Goal: Task Accomplishment & Management: Manage account settings

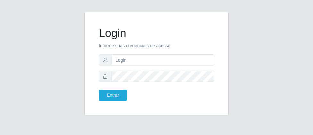
click at [149, 65] on form "Login Informe suas credenciais de acesso Entrar" at bounding box center [156, 63] width 115 height 74
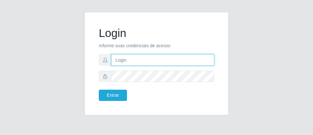
click at [149, 62] on input "text" at bounding box center [162, 59] width 103 height 11
type input "luiz@divinofogao"
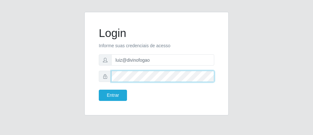
click at [99, 89] on button "Entrar" at bounding box center [113, 94] width 28 height 11
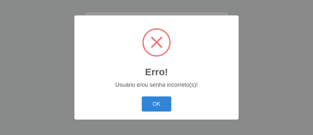
click at [116, 102] on div "OK Cancel" at bounding box center [156, 104] width 151 height 18
click at [155, 109] on button "OK" at bounding box center [157, 103] width 30 height 15
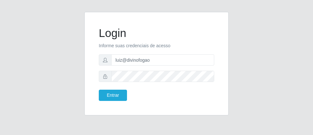
click at [165, 67] on form "Login Informe suas credenciais de acesso [PERSON_NAME] Entrar" at bounding box center [156, 63] width 115 height 74
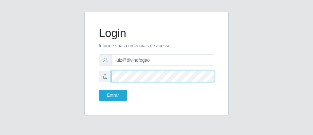
click at [99, 89] on button "Entrar" at bounding box center [113, 94] width 28 height 11
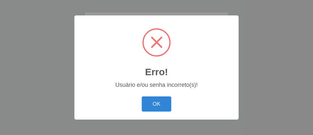
click at [123, 98] on div "OK Cancel" at bounding box center [156, 104] width 151 height 18
click at [156, 101] on button "OK" at bounding box center [157, 103] width 30 height 15
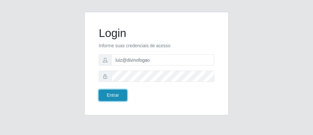
click at [115, 99] on button "Entrar" at bounding box center [113, 94] width 28 height 11
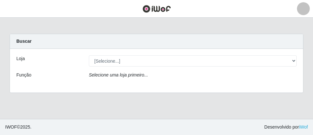
click at [223, 48] on div "Buscar" at bounding box center [156, 41] width 293 height 15
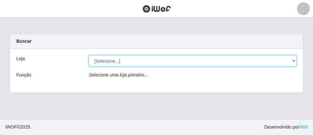
click at [221, 58] on select "[Selecione...] Divino Fogão" at bounding box center [193, 60] width 208 height 11
select select "499"
click at [89, 55] on select "[Selecione...] Divino Fogão" at bounding box center [193, 60] width 208 height 11
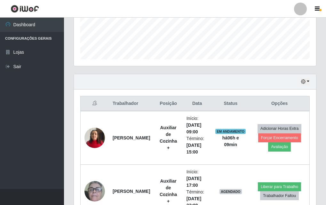
scroll to position [197, 0]
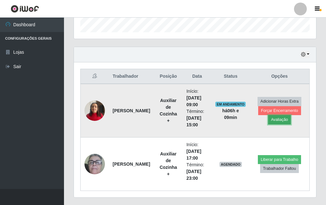
click at [277, 118] on button "Avaliação" at bounding box center [279, 119] width 23 height 9
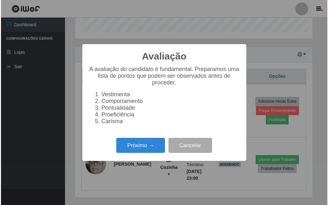
scroll to position [133, 239]
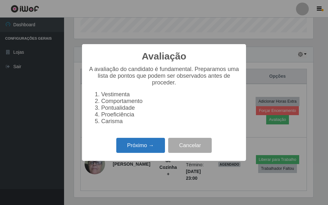
click at [131, 134] on button "Próximo →" at bounding box center [140, 145] width 49 height 15
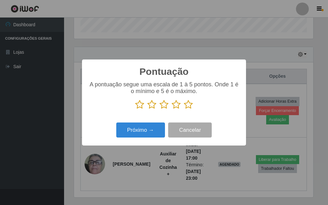
click at [188, 107] on icon at bounding box center [188, 105] width 9 height 10
click at [184, 110] on input "radio" at bounding box center [184, 110] width 0 height 0
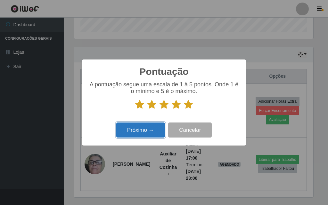
click at [151, 131] on button "Próximo →" at bounding box center [140, 130] width 49 height 15
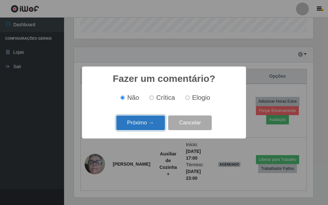
click at [153, 124] on button "Próximo →" at bounding box center [140, 123] width 49 height 15
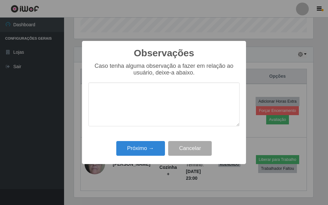
click at [134, 103] on textarea at bounding box center [163, 105] width 151 height 44
type textarea "A"
type textarea "b"
type textarea "rapida"
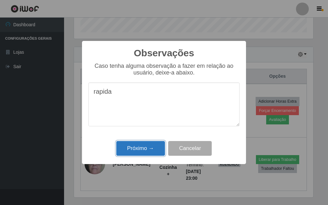
click at [139, 134] on button "Próximo →" at bounding box center [140, 148] width 49 height 15
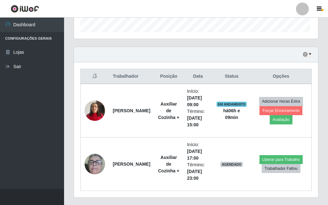
scroll to position [133, 243]
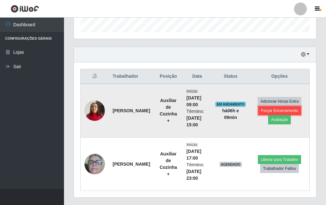
click at [278, 113] on button "Forçar Encerramento" at bounding box center [280, 110] width 43 height 9
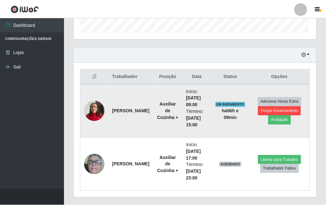
scroll to position [133, 239]
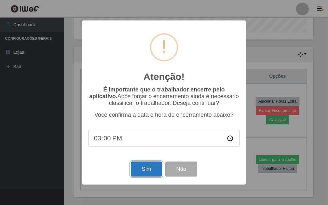
click at [135, 134] on button "Sim" at bounding box center [146, 169] width 31 height 15
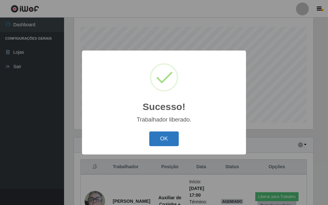
click at [173, 134] on button "OK" at bounding box center [164, 139] width 30 height 15
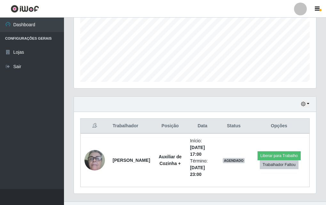
scroll to position [160, 0]
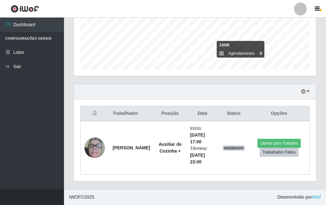
click at [199, 71] on div "Agendamentos Day Month 10/08 Agendamentos 6" at bounding box center [195, 9] width 243 height 133
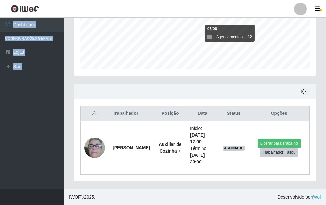
drag, startPoint x: 235, startPoint y: 77, endPoint x: 177, endPoint y: 16, distance: 84.5
click at [177, 16] on div "Perfil Alterar Senha Sair Dashboard Configurações Gerais Lojas Sair Carregando.…" at bounding box center [163, 22] width 326 height 365
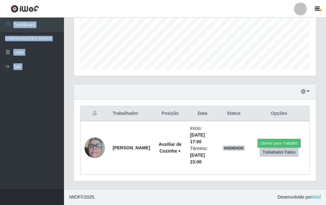
drag, startPoint x: 145, startPoint y: 154, endPoint x: 140, endPoint y: 118, distance: 36.3
click at [140, 123] on td "[PERSON_NAME]" at bounding box center [131, 148] width 45 height 54
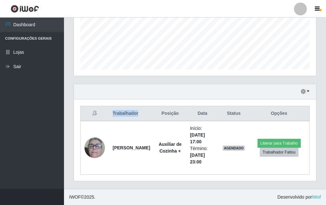
drag, startPoint x: 140, startPoint y: 118, endPoint x: 139, endPoint y: 176, distance: 58.0
click at [139, 134] on div "Trabalhador Posição Data Status Opções [PERSON_NAME] Auxiliar de Cozinha + Iníc…" at bounding box center [195, 141] width 243 height 82
drag, startPoint x: 278, startPoint y: 70, endPoint x: 29, endPoint y: 200, distance: 280.4
click at [29, 134] on div "Dashboard Configurações Gerais Lojas Sair Carregando... Buscar Recarregando em …" at bounding box center [163, 23] width 326 height 331
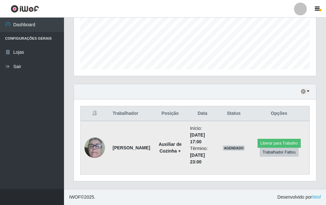
click at [300, 130] on td "Liberar para Trabalho Trabalhador Faltou" at bounding box center [279, 148] width 61 height 54
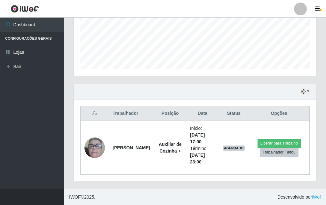
drag, startPoint x: 292, startPoint y: 121, endPoint x: 19, endPoint y: 171, distance: 277.4
click at [20, 134] on div "Dashboard Configurações Gerais Lojas Sair Carregando... Buscar Recarregando em …" at bounding box center [163, 23] width 326 height 331
drag, startPoint x: 19, startPoint y: 171, endPoint x: 21, endPoint y: 177, distance: 7.2
click at [21, 134] on ul "Dashboard Configurações Gerais Lojas Sair" at bounding box center [32, 104] width 64 height 172
click at [46, 134] on button "button" at bounding box center [32, 197] width 64 height 16
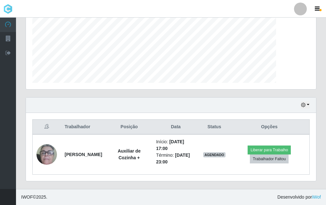
scroll to position [133, 291]
drag, startPoint x: 82, startPoint y: 199, endPoint x: 114, endPoint y: 203, distance: 32.0
click at [114, 134] on footer "IWOF © 2025 . Desenvolvido por iWof" at bounding box center [171, 197] width 310 height 16
click at [115, 91] on div "Agendamentos Day Month 26/07 Agendamentos 8.25" at bounding box center [171, 26] width 301 height 141
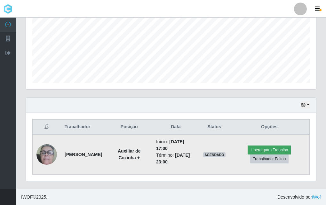
click at [290, 134] on div "Carregando... Buscar Recarregando em 5 segundos... [PERSON_NAME] [Selecione...]…" at bounding box center [171, 39] width 291 height 302
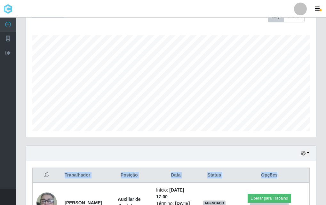
scroll to position [0, 0]
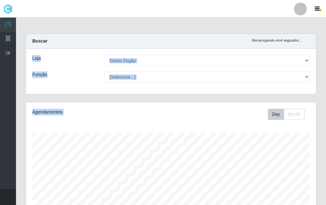
drag, startPoint x: 302, startPoint y: 103, endPoint x: 22, endPoint y: 72, distance: 281.4
click at [26, 72] on div "Carregando... Buscar Recarregando em 4 segundos... Loja [Selecione...] Divino F…" at bounding box center [171, 185] width 291 height 302
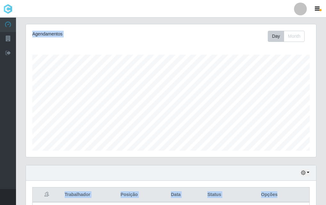
scroll to position [134, 0]
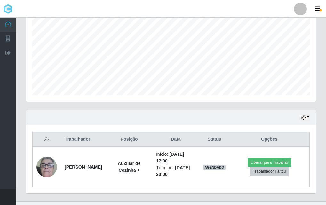
drag, startPoint x: 71, startPoint y: 204, endPoint x: 105, endPoint y: 204, distance: 34.0
click at [107, 134] on div "Hoje 1 dia 3 dias 1 Semana Não encerrados Trabalhador Posição Data Status Opçõe…" at bounding box center [171, 156] width 301 height 92
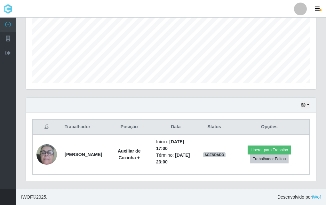
drag, startPoint x: 109, startPoint y: 202, endPoint x: 114, endPoint y: 202, distance: 4.5
click at [114, 134] on footer "IWOF © 2025 . Desenvolvido por iWof" at bounding box center [171, 197] width 310 height 16
click at [297, 130] on th "Opções" at bounding box center [270, 127] width 80 height 15
click at [306, 134] on div "Perfil Alterar Senha Sair Dashboard Configurações Gerais Lojas Sair Carregando.…" at bounding box center [163, 29] width 326 height 351
click at [132, 134] on div "Carregando... Buscar Recarregando em 3 segundos... [PERSON_NAME] [Selecione...]…" at bounding box center [171, 39] width 291 height 302
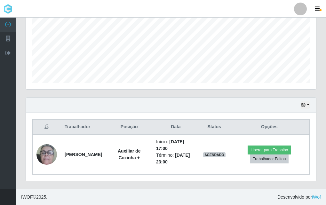
click at [302, 96] on div "Agendamentos Day Month 17/07 Agendamentos 12" at bounding box center [171, 26] width 301 height 141
click at [303, 95] on div "Agendamentos Day Month 17/07 Agendamentos 12" at bounding box center [171, 26] width 301 height 141
click at [304, 96] on div "Agendamentos Day Month 17/07 Agendamentos 12" at bounding box center [171, 26] width 301 height 141
click at [302, 103] on icon "button" at bounding box center [303, 105] width 4 height 4
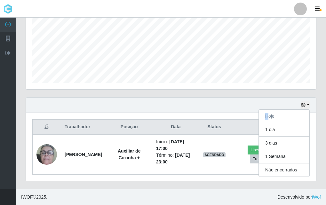
click at [276, 109] on div "Hoje 1 dia 3 dias 1 Semana Não encerrados" at bounding box center [171, 105] width 291 height 15
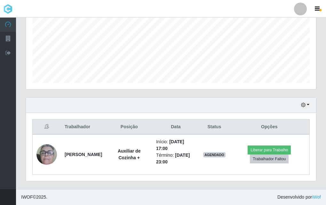
click at [168, 101] on div "Carregando... Buscar Recarregando em 13 segundos... Loja [Selecione...] Divino …" at bounding box center [171, 39] width 291 height 302
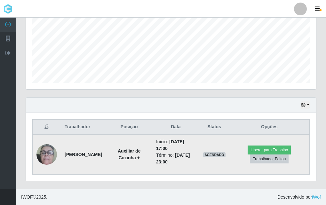
drag, startPoint x: 184, startPoint y: 88, endPoint x: 97, endPoint y: 172, distance: 120.5
click at [97, 134] on div "Carregando... Buscar Recarregando em 10 segundos... Loja [Selecione...] Divino …" at bounding box center [171, 39] width 291 height 302
click at [157, 134] on td "Início: [DATE] 17:00 Término: [DATE] 23:00" at bounding box center [175, 155] width 47 height 40
click at [230, 134] on td "AGENDADO" at bounding box center [215, 155] width 30 height 40
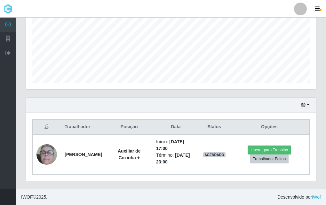
click at [298, 65] on div "Carregando... Buscar Recarregando em 9 segundos... Loja [Selecione...] Divino F…" at bounding box center [171, 39] width 291 height 302
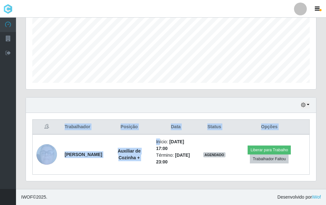
click at [113, 62] on div "Carregando... Buscar Recarregando em 29 segundos... Loja [Selecione...] Divino …" at bounding box center [171, 39] width 291 height 302
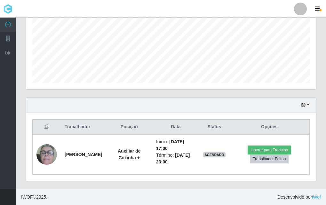
click at [164, 84] on div "Agendamentos Day Month 27/07 Agendamentos 6" at bounding box center [171, 22] width 291 height 133
click at [192, 97] on div "Agendamentos Day Month 27/07 Agendamentos 6" at bounding box center [171, 26] width 301 height 141
click at [211, 108] on div "Hoje 1 dia 3 dias 1 Semana Não encerrados" at bounding box center [171, 105] width 291 height 15
click at [220, 88] on div "Agendamentos Day Month 27/07 Agendamentos 6" at bounding box center [171, 22] width 291 height 133
click at [256, 87] on div "Agendamentos Day Month 27/07 Agendamentos 6" at bounding box center [171, 22] width 291 height 133
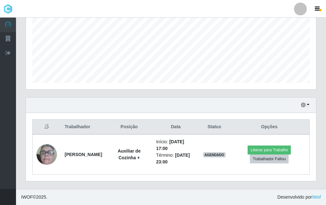
click at [266, 86] on div "Agendamentos Day Month 27/07 Agendamentos 6" at bounding box center [171, 22] width 291 height 133
click at [269, 109] on div "Hoje 1 dia 3 dias 1 Semana Não encerrados" at bounding box center [171, 105] width 291 height 15
click at [227, 105] on div "Hoje 1 dia 3 dias 1 Semana Não encerrados" at bounding box center [171, 105] width 291 height 15
click at [301, 92] on div "Agendamentos Day Month 27/07 Agendamentos 6" at bounding box center [171, 26] width 301 height 141
click at [302, 102] on button "button" at bounding box center [305, 105] width 9 height 7
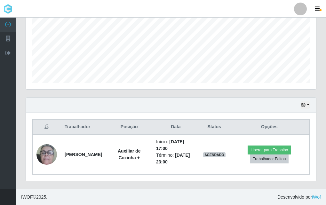
click at [301, 97] on div "Agendamentos Day Month 27/07 Agendamentos 6" at bounding box center [171, 26] width 301 height 141
click at [150, 107] on div "Hoje 1 dia 3 dias 1 Semana Não encerrados" at bounding box center [171, 105] width 291 height 15
click at [295, 127] on th "Opções" at bounding box center [270, 127] width 80 height 15
click at [297, 133] on th "Opções" at bounding box center [270, 127] width 80 height 15
click at [301, 126] on th "Opções" at bounding box center [270, 127] width 80 height 15
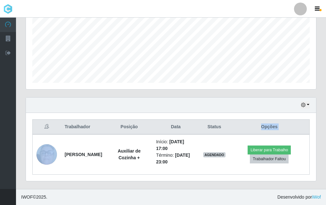
click at [292, 128] on th "Opções" at bounding box center [270, 127] width 80 height 15
click at [215, 120] on th "Status" at bounding box center [215, 127] width 30 height 15
click at [230, 129] on th "Status" at bounding box center [215, 127] width 30 height 15
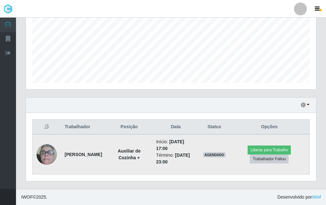
click at [230, 134] on td "AGENDADO" at bounding box center [215, 155] width 30 height 40
click at [283, 134] on button "Trabalhador Faltou" at bounding box center [269, 159] width 39 height 9
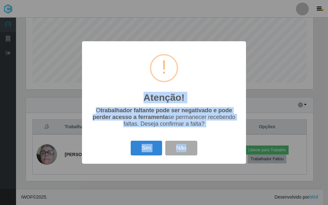
drag, startPoint x: 150, startPoint y: 10, endPoint x: 220, endPoint y: 175, distance: 179.2
click at [220, 134] on div "Atenção! × O trabalhador faltante pode ser negativado e pode perder acesso a fe…" at bounding box center [164, 102] width 328 height 205
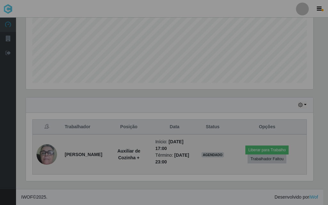
click at [239, 134] on div "Atenção! × O trabalhador faltante pode ser negativado e pode perder acesso a fe…" at bounding box center [164, 102] width 328 height 205
click at [246, 134] on td "Liberar para Trabalho Trabalhador Faltou" at bounding box center [267, 155] width 79 height 40
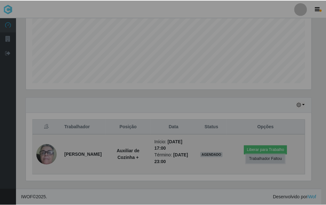
scroll to position [133, 291]
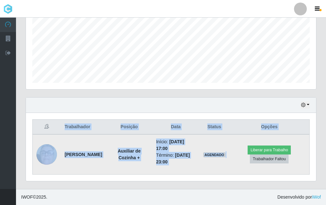
click at [251, 134] on td "Liberar para Trabalho Trabalhador Faltou" at bounding box center [270, 155] width 80 height 40
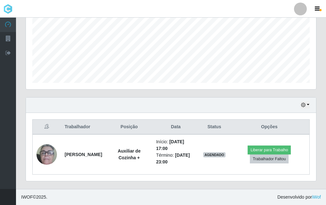
click at [258, 134] on td "Liberar para Trabalho Trabalhador Faltou" at bounding box center [270, 155] width 80 height 40
click at [261, 130] on th "Opções" at bounding box center [270, 127] width 80 height 15
click at [265, 121] on th "Opções" at bounding box center [270, 127] width 80 height 15
